Goal: Transaction & Acquisition: Purchase product/service

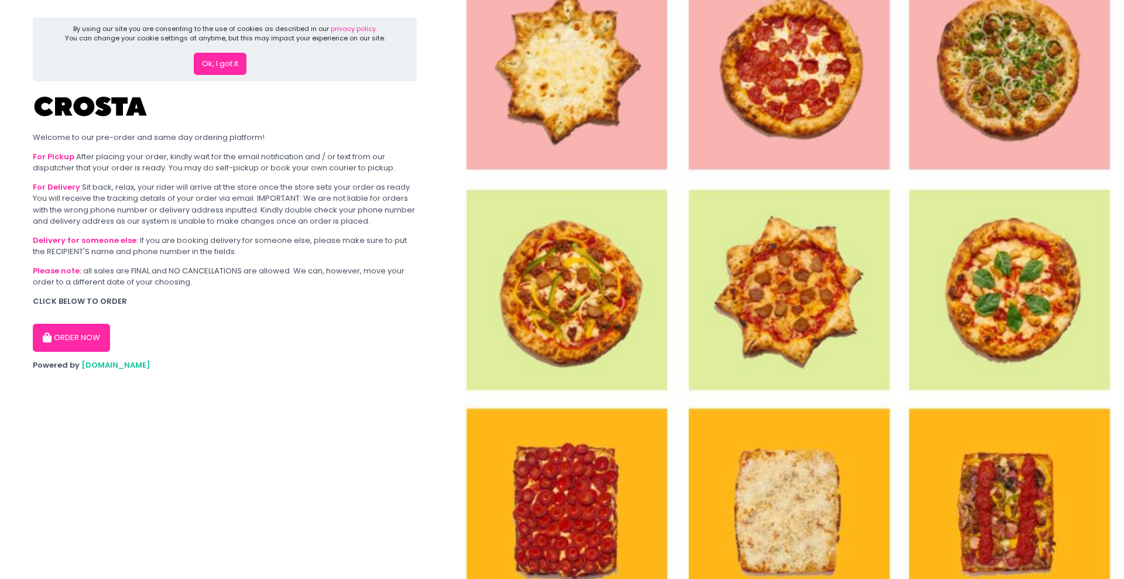
click at [94, 344] on button "ORDER NOW" at bounding box center [71, 338] width 77 height 28
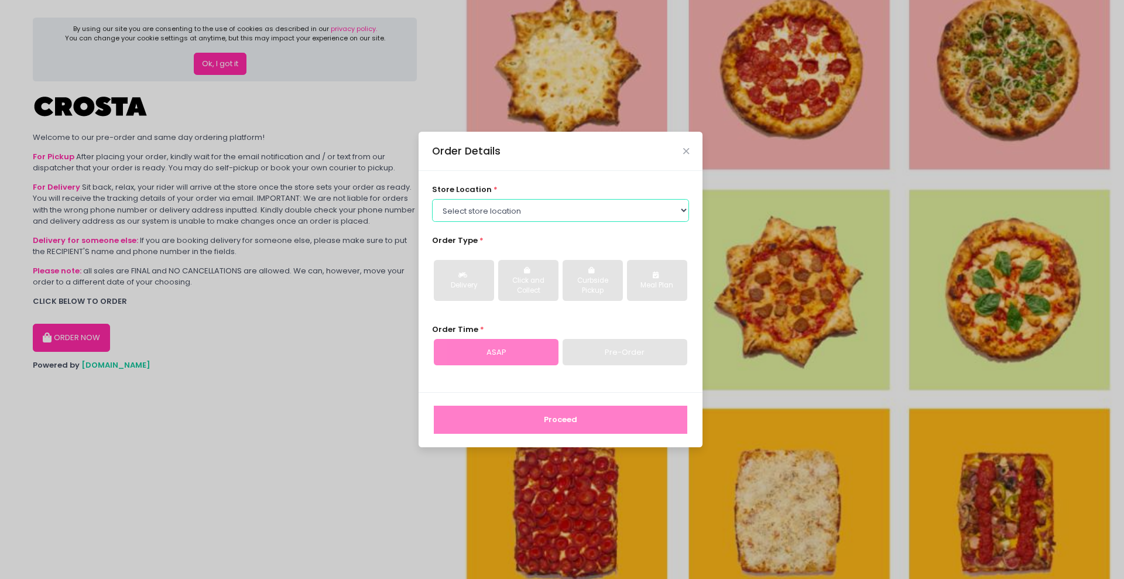
click at [469, 213] on select "Select store location [PERSON_NAME] Pizza - [PERSON_NAME] Pizza - [GEOGRAPHIC_D…" at bounding box center [561, 210] width 258 height 22
select select "5fabb2e53664a8677beaeb89"
click at [432, 199] on select "Select store location [PERSON_NAME] Pizza - [PERSON_NAME] Pizza - [GEOGRAPHIC_D…" at bounding box center [561, 210] width 258 height 22
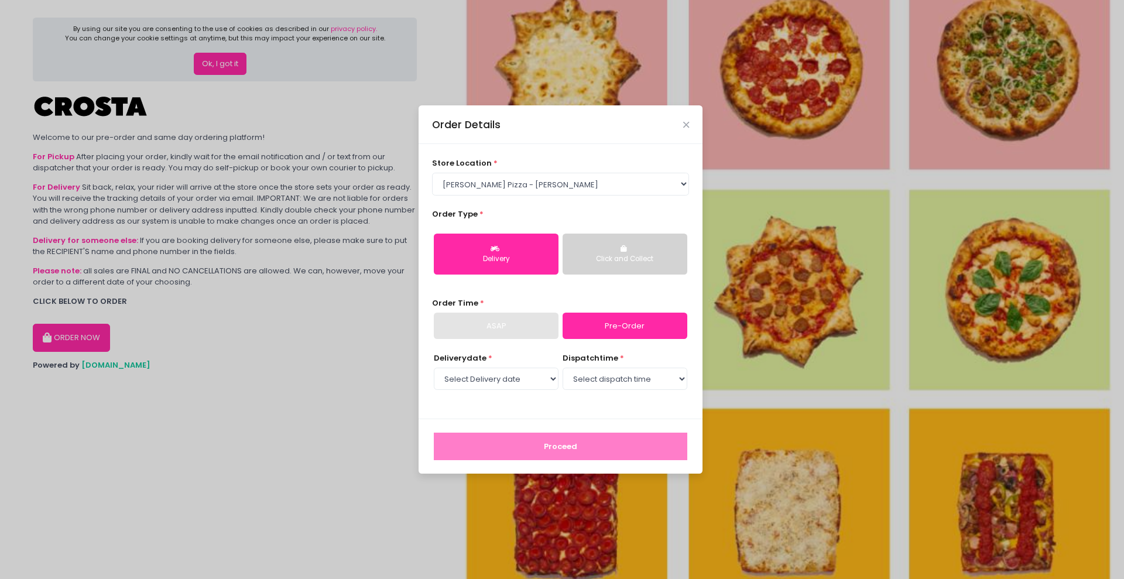
click at [613, 269] on button "Click and Collect" at bounding box center [625, 254] width 125 height 41
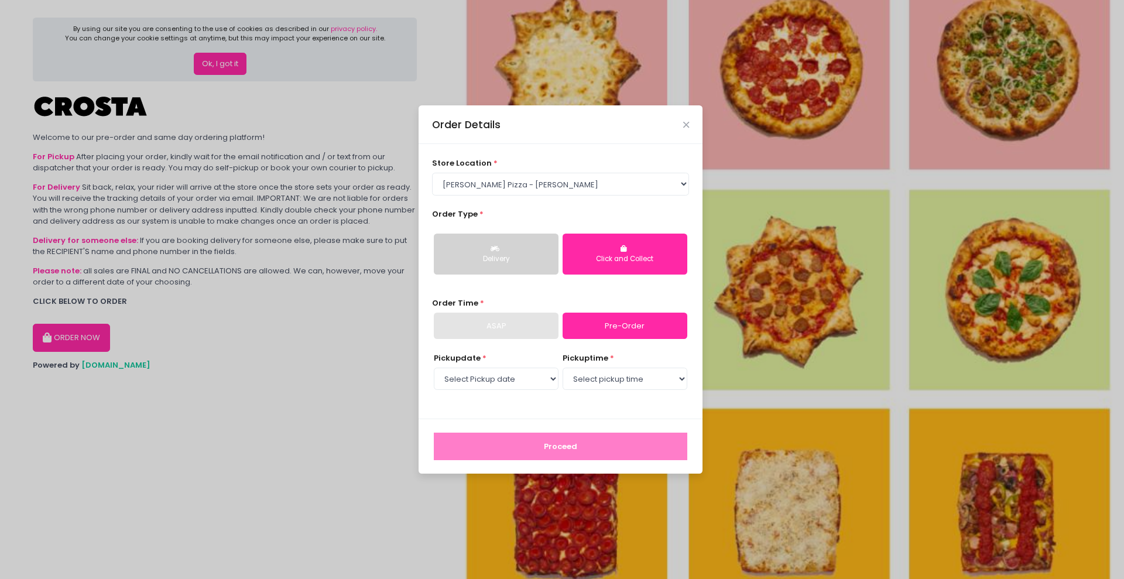
click at [505, 322] on div "ASAP" at bounding box center [496, 326] width 125 height 27
click at [542, 378] on select "Select Pickup date [DATE] [DATE] [DATE] [DATE] [DATE] [DATE]" at bounding box center [496, 379] width 125 height 22
select select "[DATE]"
click at [434, 368] on select "Select Pickup date [DATE] [DATE] [DATE] [DATE] [DATE] [DATE]" at bounding box center [496, 379] width 125 height 22
click at [595, 382] on select "Select pickup time 01:00 PM - 01:30 PM 01:30 PM - 02:00 PM 02:00 PM - 02:30 PM …" at bounding box center [625, 379] width 125 height 22
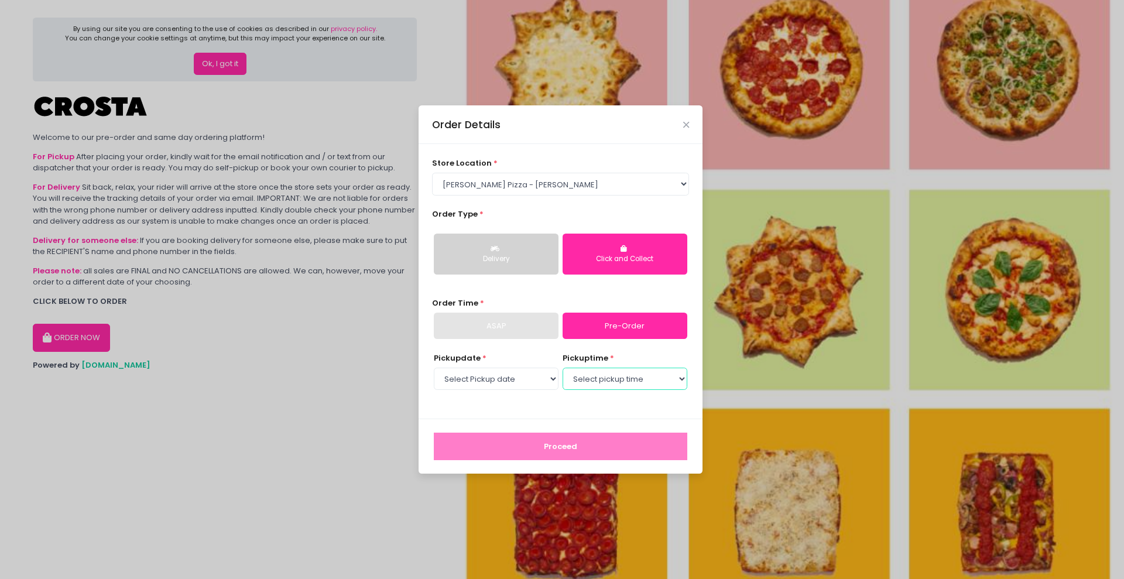
select select "15:00"
click at [563, 368] on select "Select pickup time 01:00 PM - 01:30 PM 01:30 PM - 02:00 PM 02:00 PM - 02:30 PM …" at bounding box center [625, 379] width 125 height 22
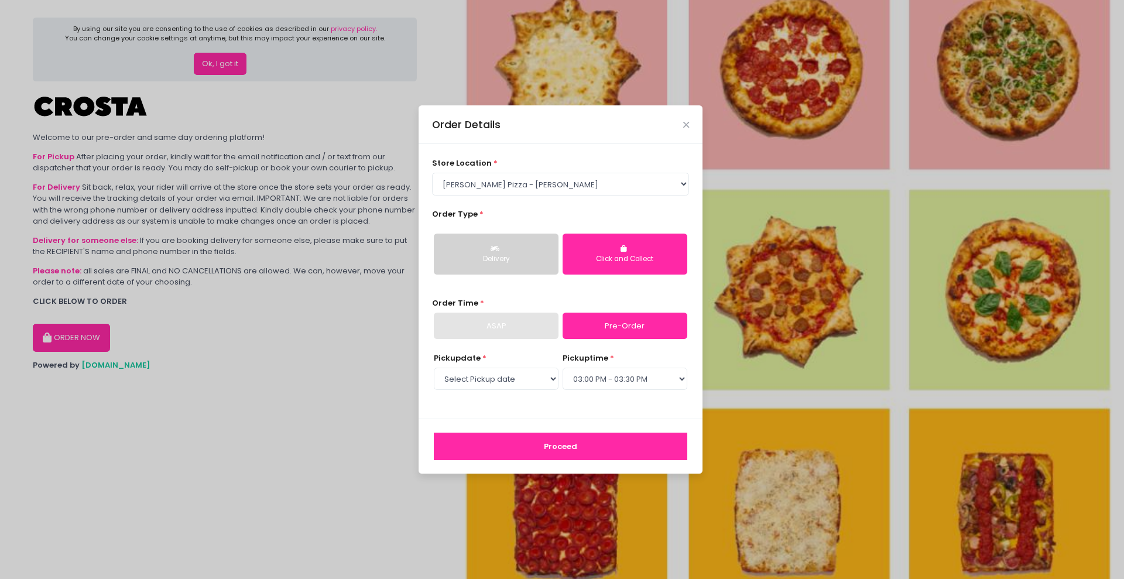
click at [598, 449] on button "Proceed" at bounding box center [560, 447] width 253 height 28
